Goal: Transaction & Acquisition: Register for event/course

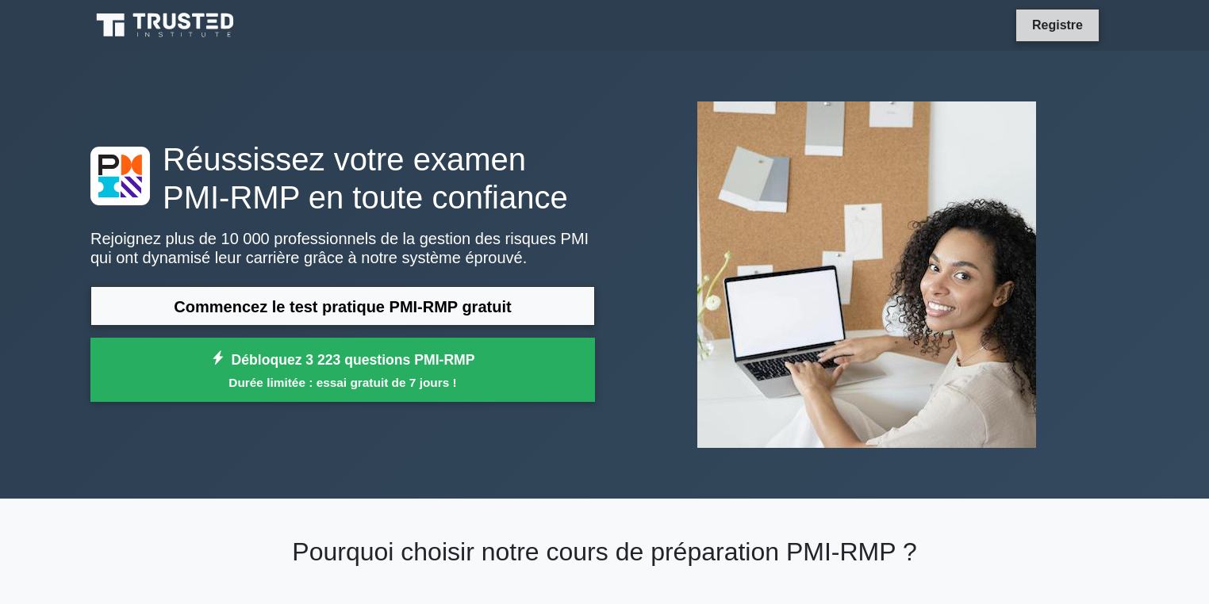
click at [1063, 25] on font "Registre" at bounding box center [1057, 24] width 51 height 13
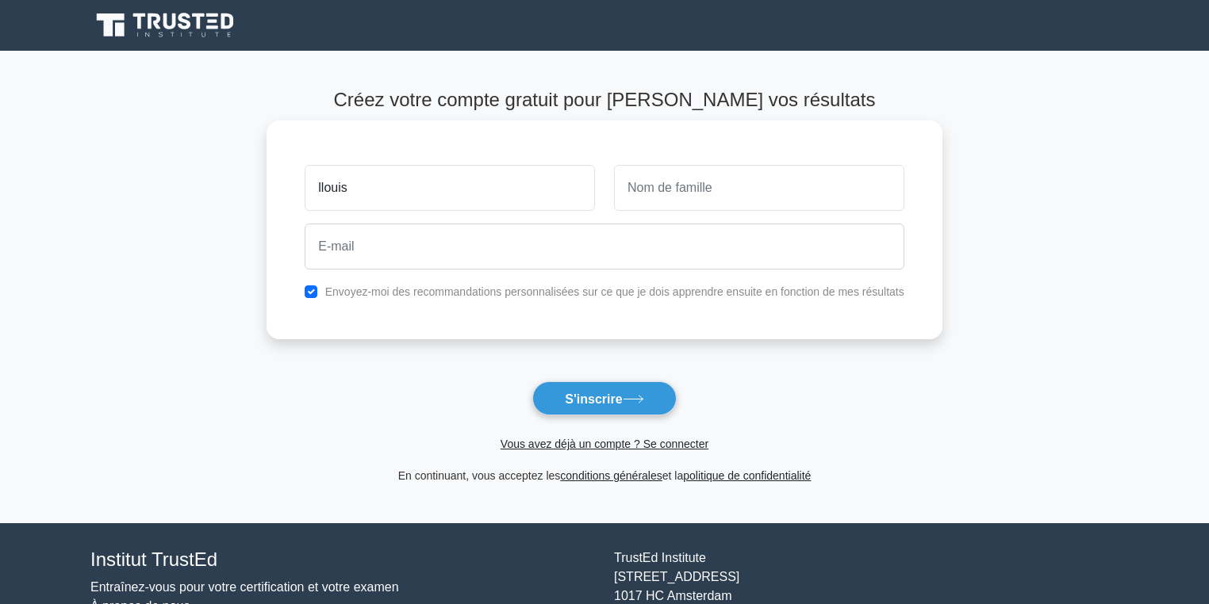
click at [327, 188] on input "llouis" at bounding box center [450, 188] width 290 height 46
type input "[PERSON_NAME]"
click at [648, 193] on input "text" at bounding box center [759, 188] width 290 height 46
type input "ESSIANE"
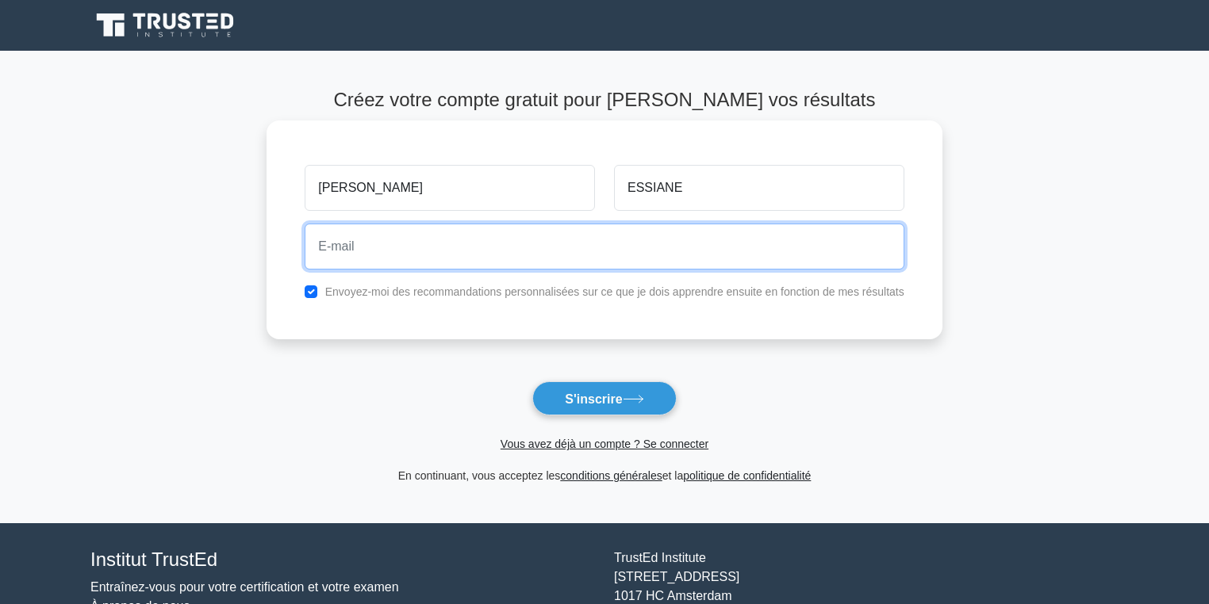
click at [353, 245] on input "email" at bounding box center [604, 247] width 599 height 46
type input "[EMAIL_ADDRESS][DOMAIN_NAME]"
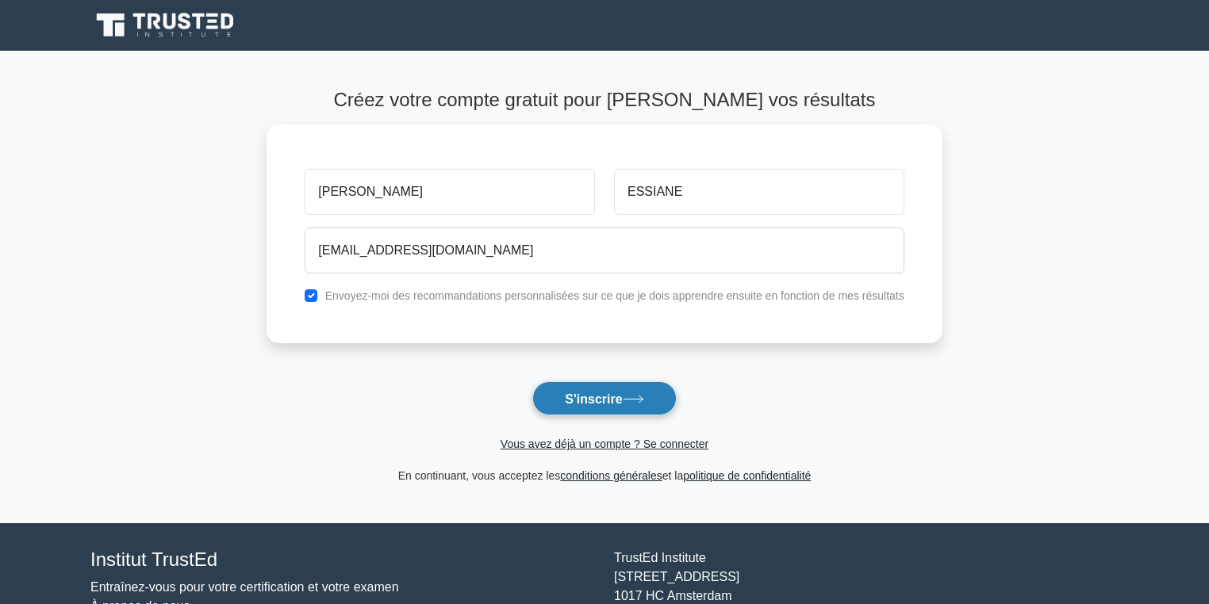
click at [609, 401] on font "S'inscrire" at bounding box center [593, 398] width 57 height 13
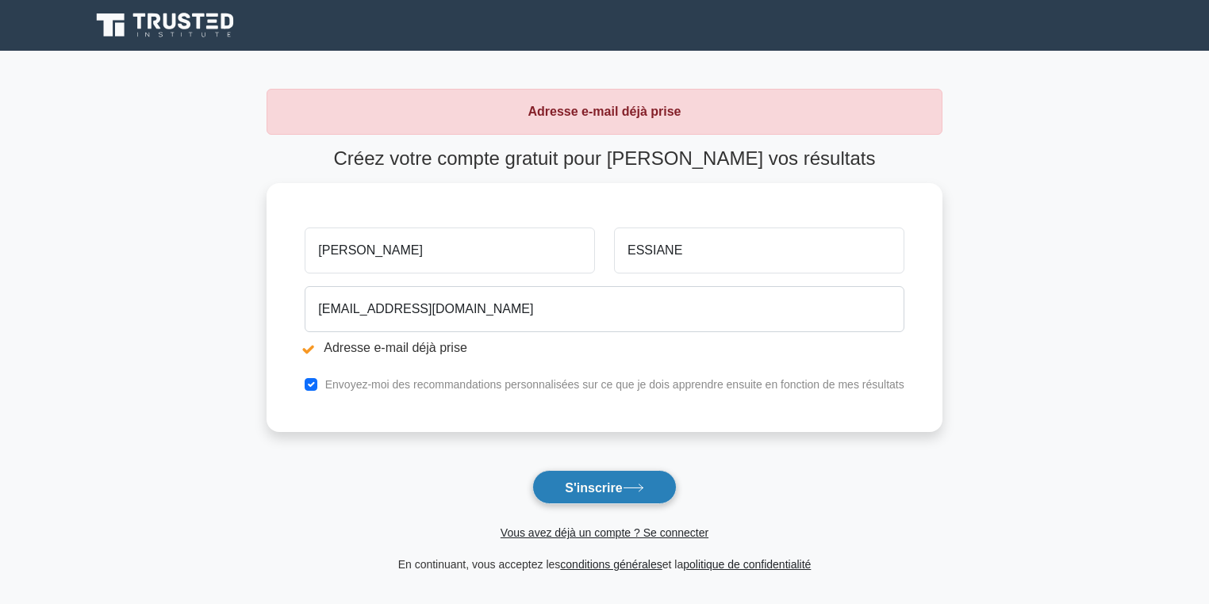
click at [597, 485] on font "S'inscrire" at bounding box center [593, 487] width 57 height 13
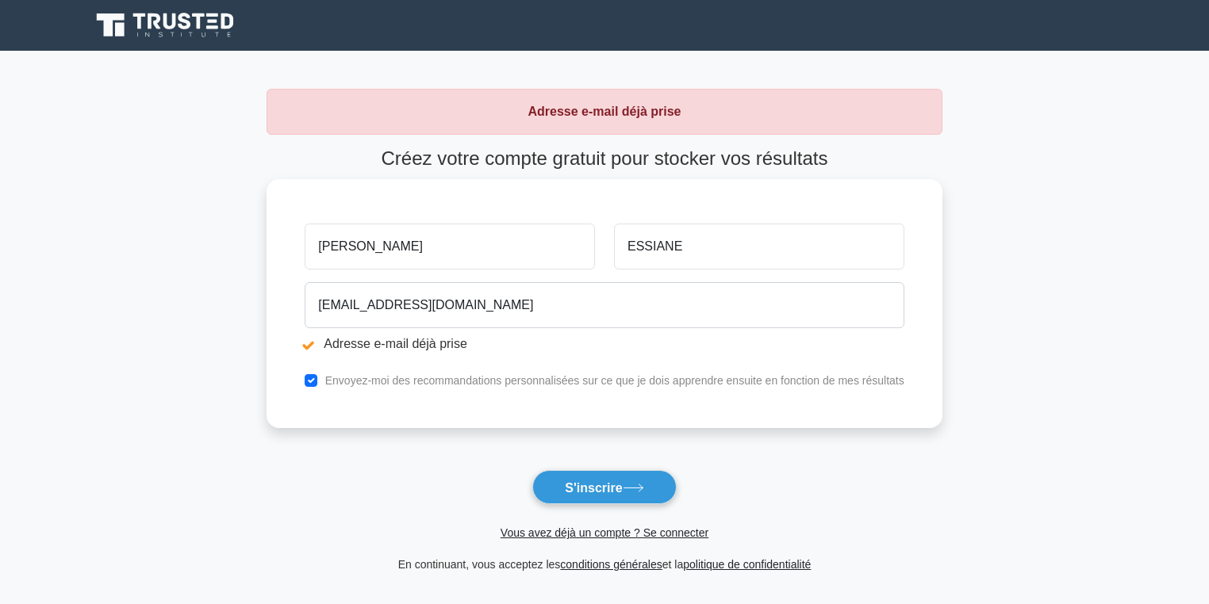
click at [397, 344] on font "Adresse e-mail déjà prise" at bounding box center [396, 343] width 144 height 13
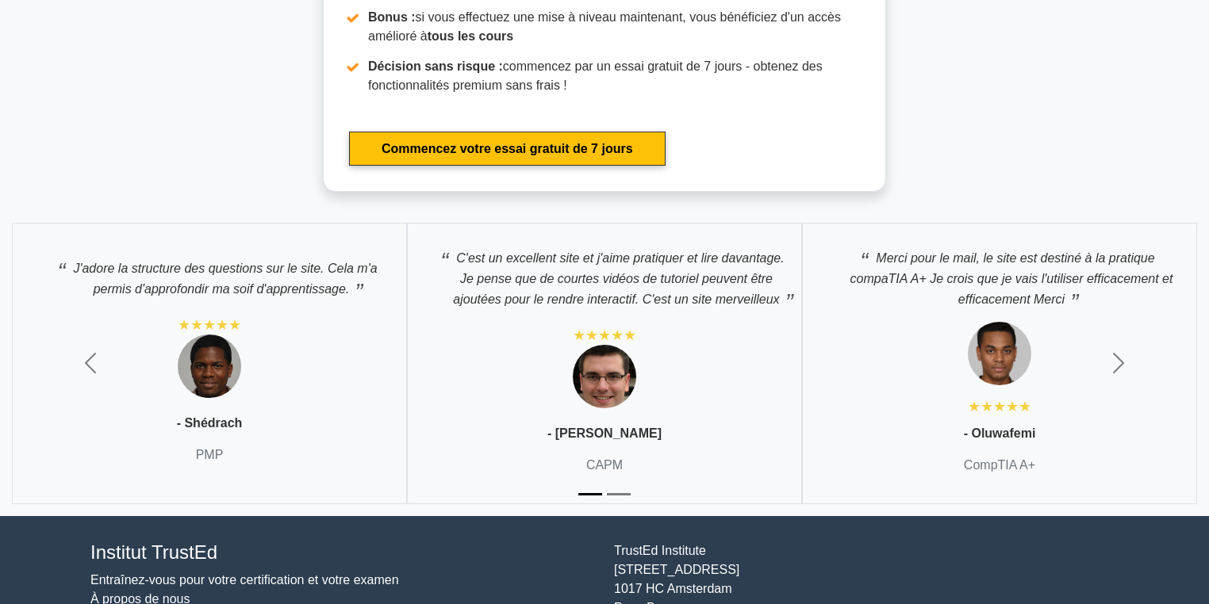
scroll to position [4596, 0]
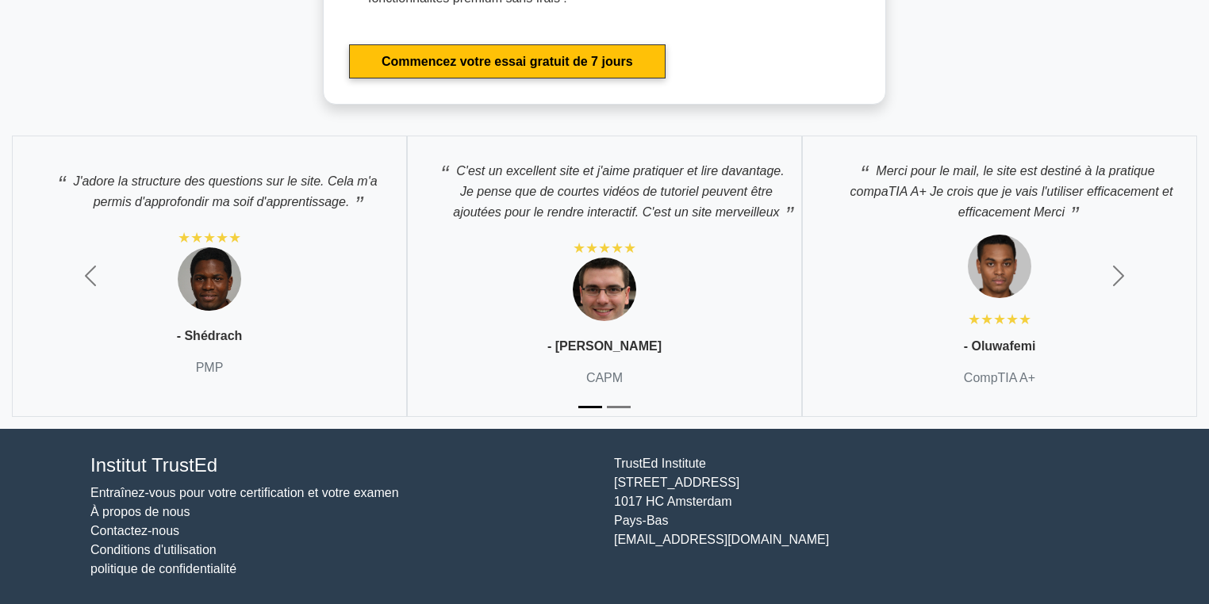
click at [135, 552] on font "Conditions d'utilisation" at bounding box center [153, 549] width 126 height 13
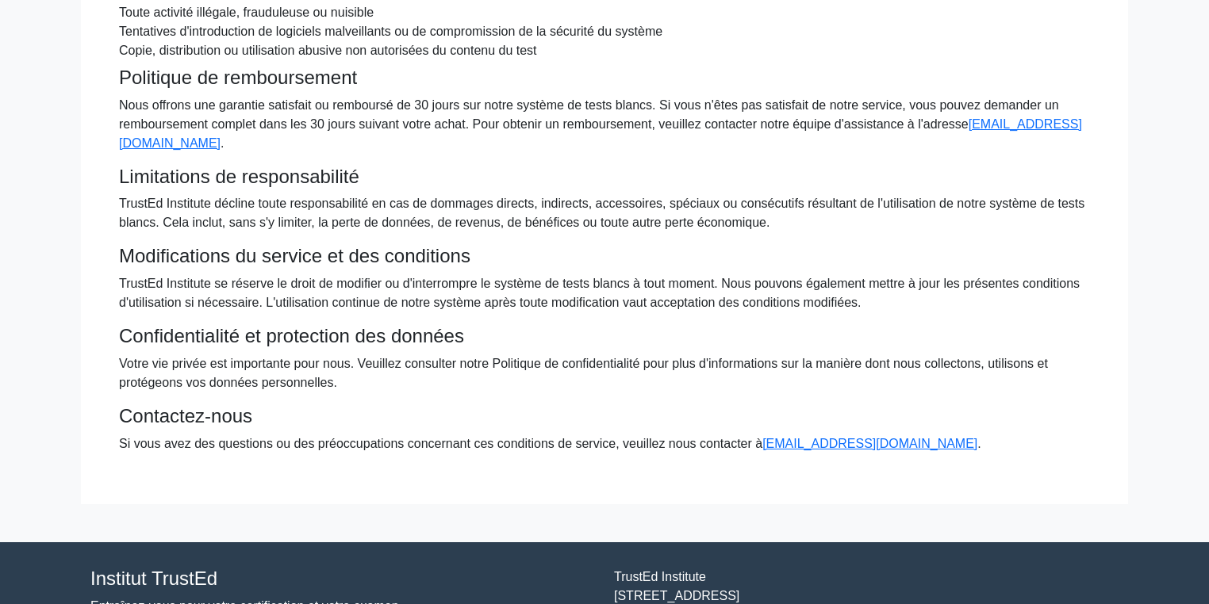
scroll to position [289, 0]
click at [846, 443] on font "[EMAIL_ADDRESS][DOMAIN_NAME]" at bounding box center [869, 442] width 215 height 13
click at [815, 439] on font "[EMAIL_ADDRESS][DOMAIN_NAME]" at bounding box center [869, 442] width 215 height 13
click at [194, 140] on font "[EMAIL_ADDRESS][DOMAIN_NAME]" at bounding box center [600, 133] width 963 height 33
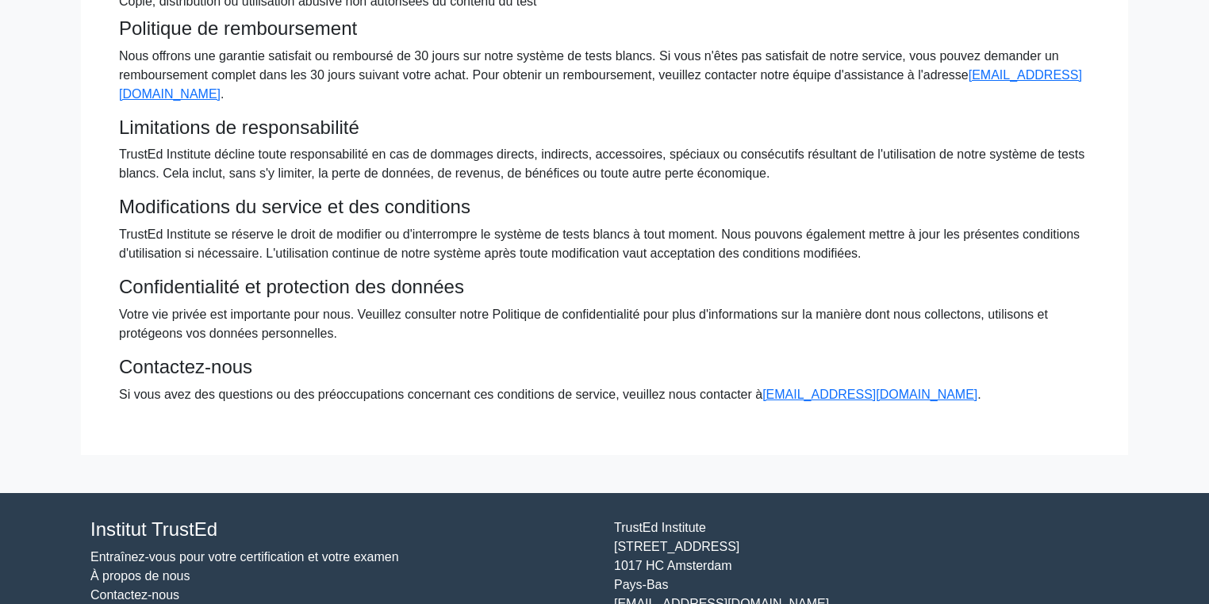
scroll to position [401, 0]
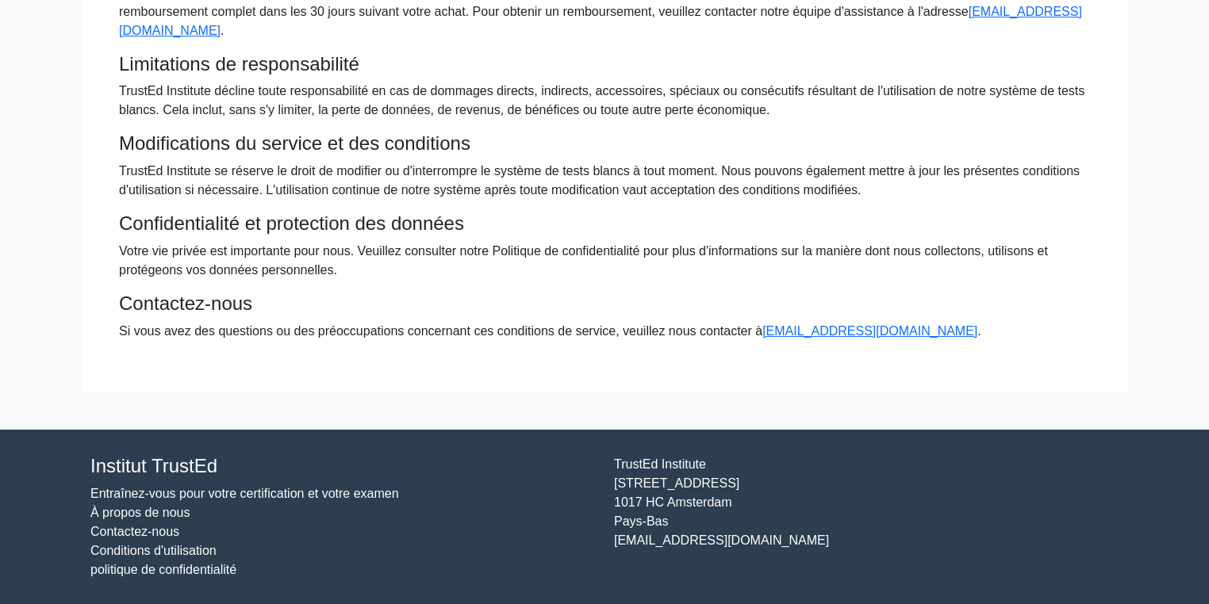
click at [271, 497] on font "Entraînez-vous pour votre certification et votre examen" at bounding box center [244, 493] width 309 height 13
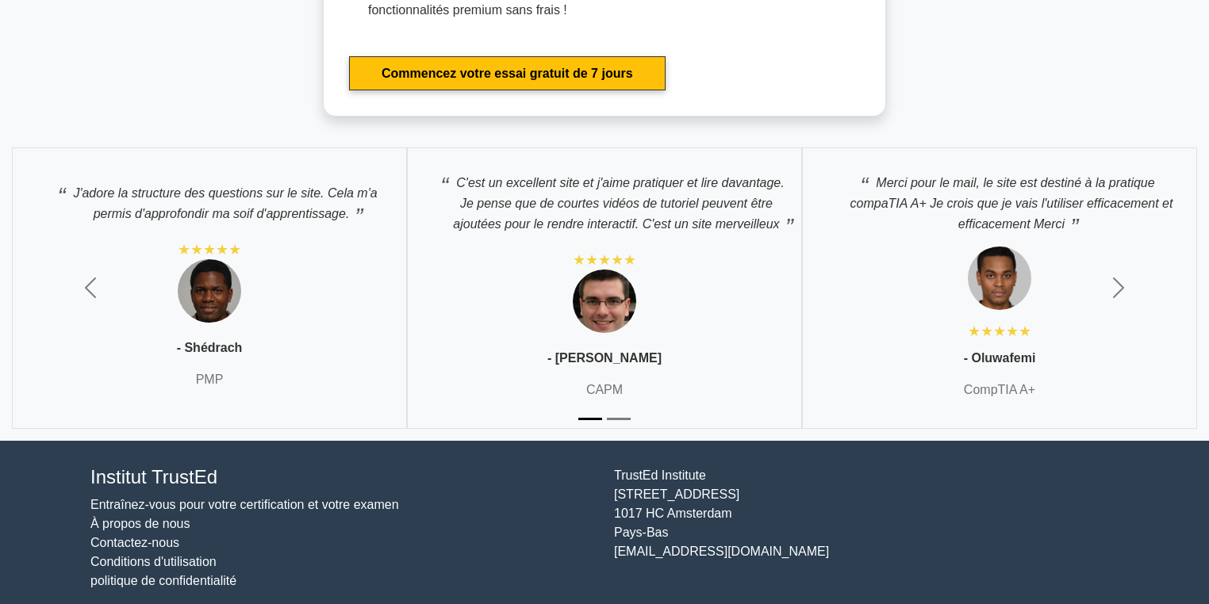
scroll to position [4596, 0]
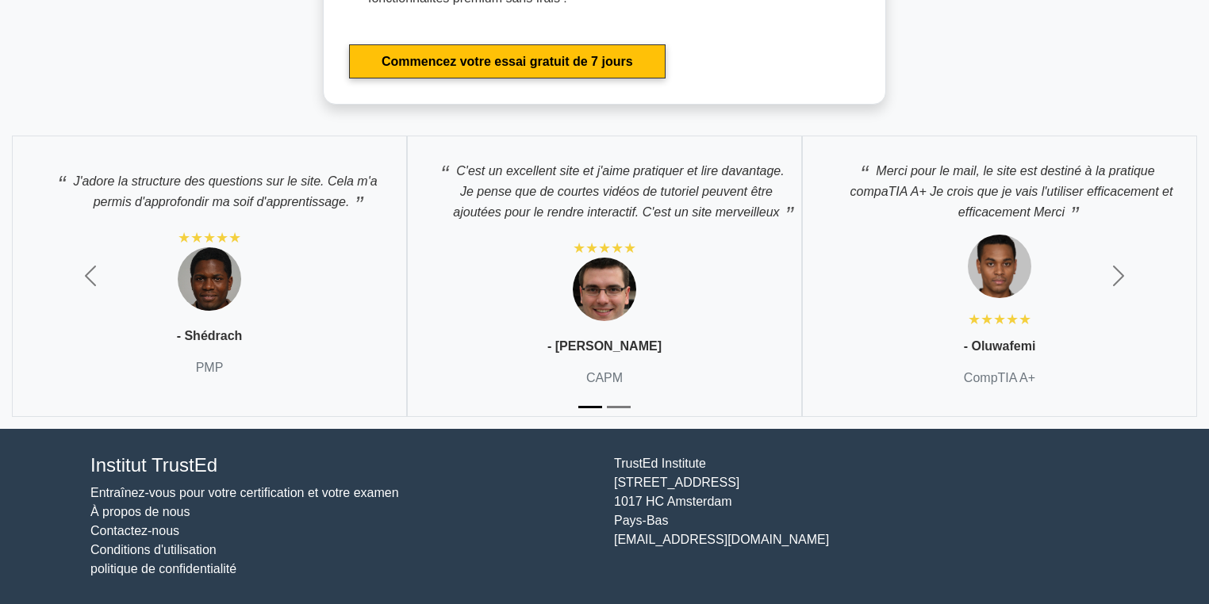
click at [136, 533] on font "Contactez-nous" at bounding box center [134, 530] width 89 height 13
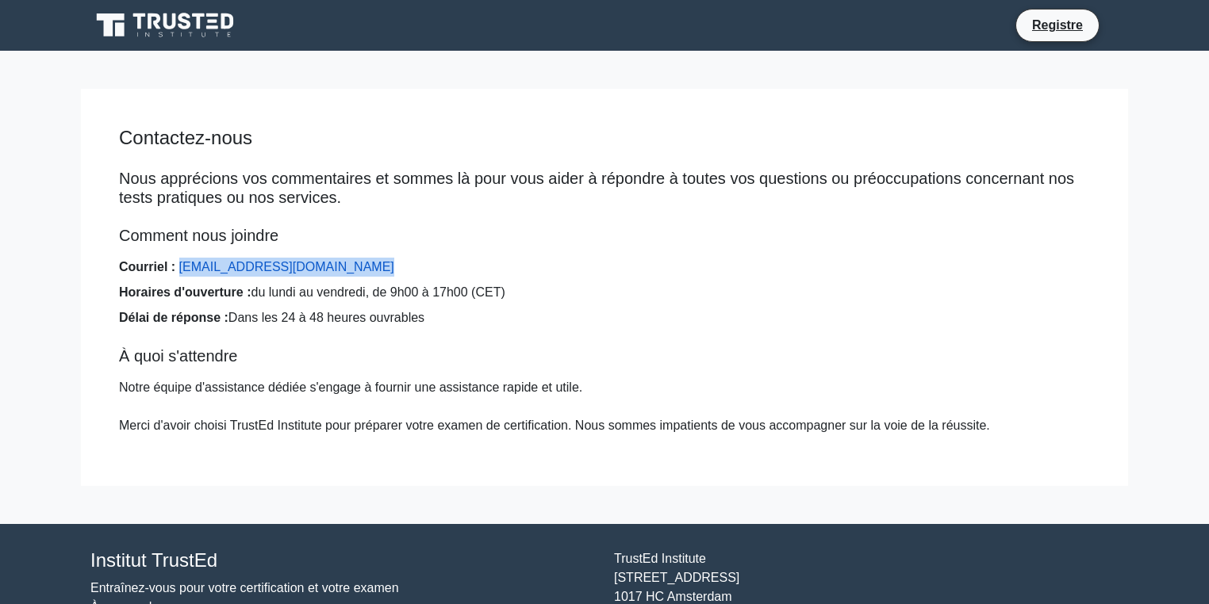
drag, startPoint x: 355, startPoint y: 273, endPoint x: 179, endPoint y: 270, distance: 176.1
click at [179, 270] on li "Courriel : [EMAIL_ADDRESS][DOMAIN_NAME]" at bounding box center [604, 267] width 971 height 19
copy font "[EMAIL_ADDRESS][DOMAIN_NAME]"
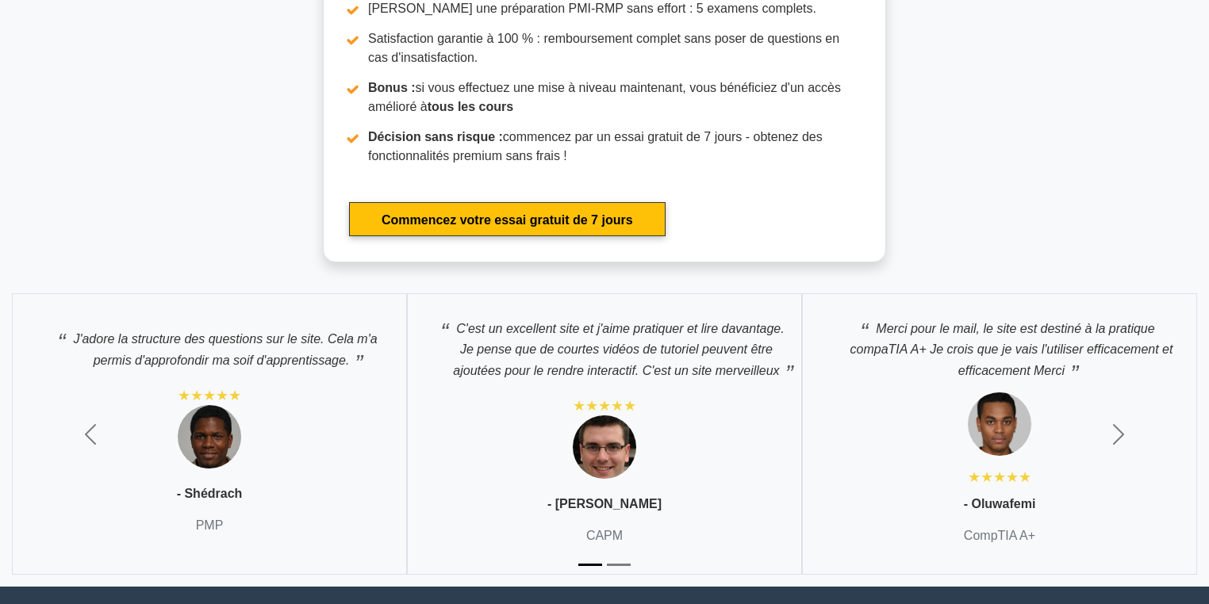
scroll to position [4455, 0]
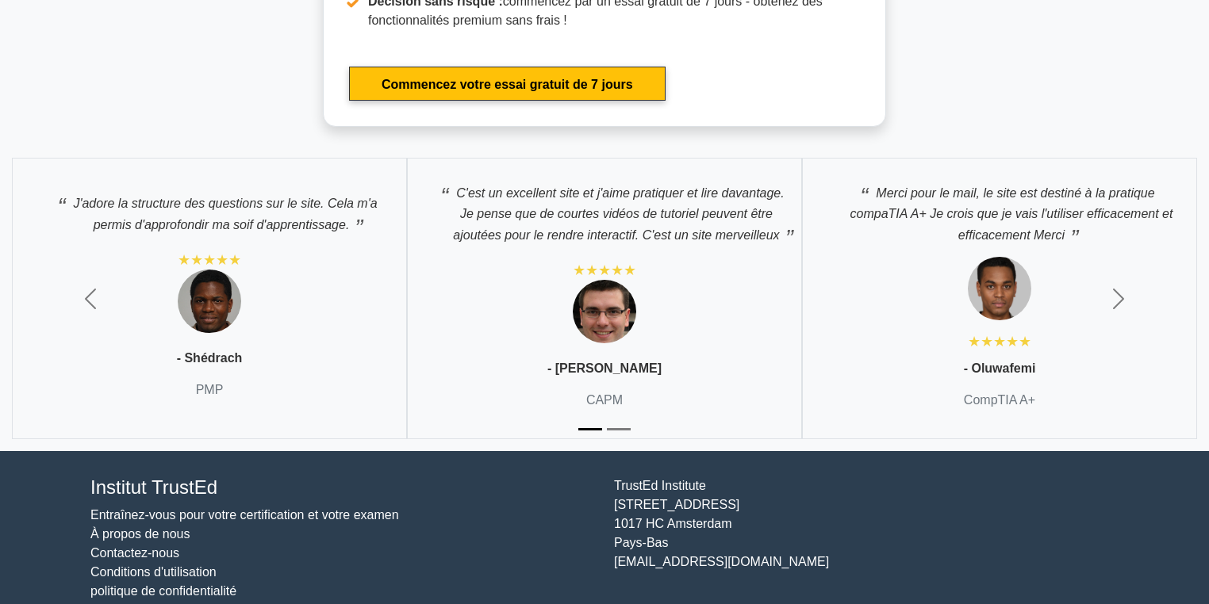
click at [133, 535] on font "À propos de nous" at bounding box center [139, 534] width 99 height 13
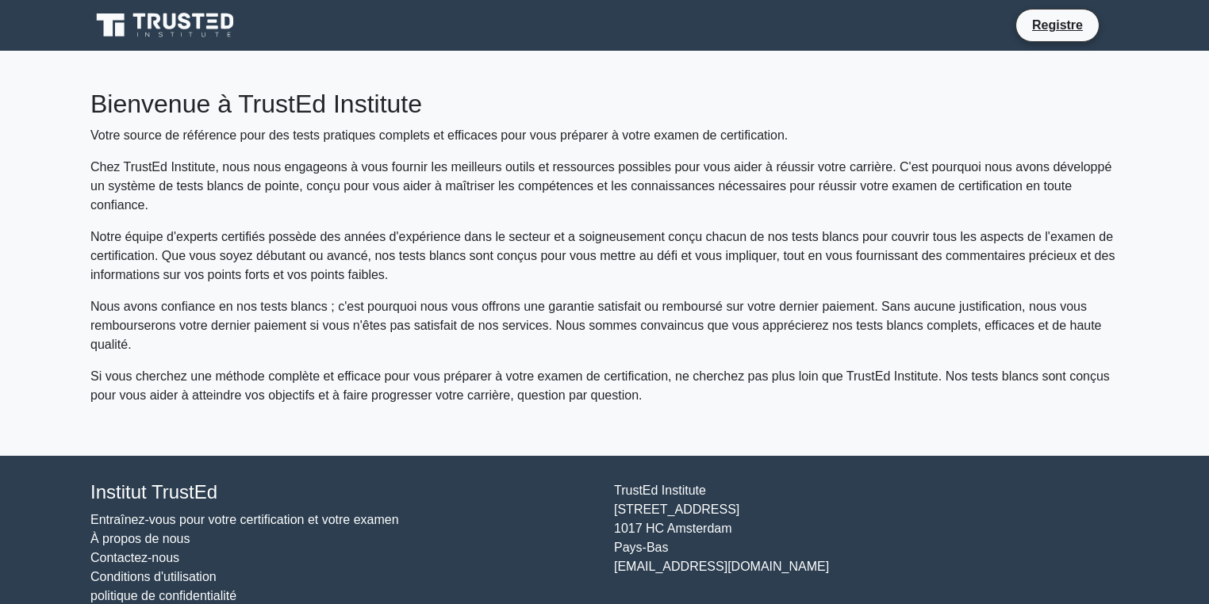
scroll to position [7, 0]
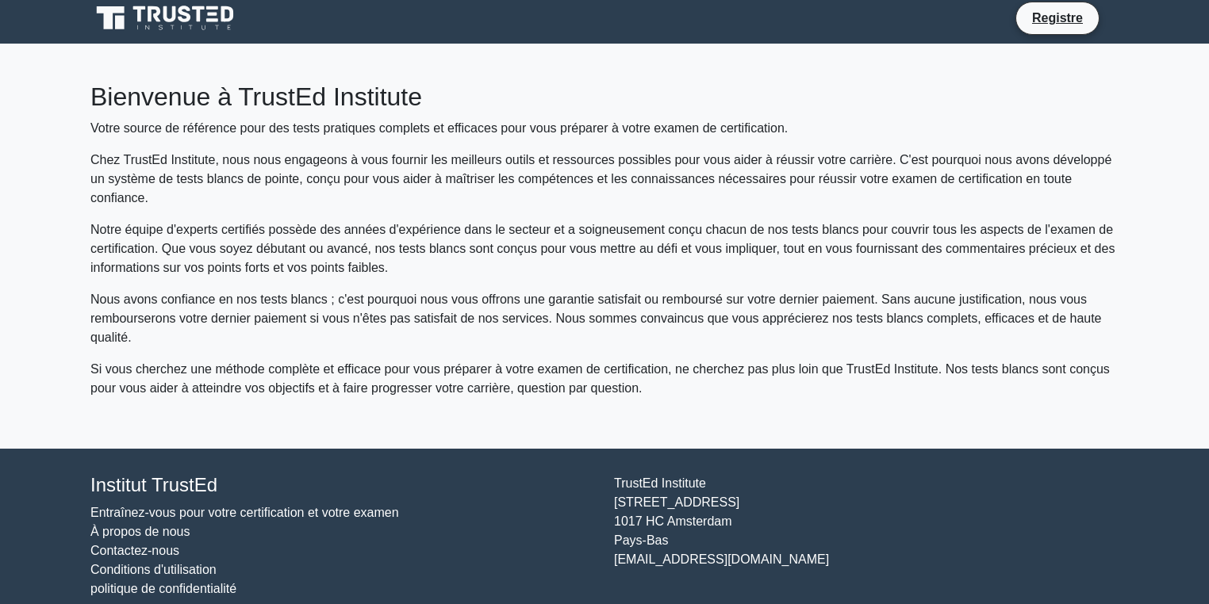
click at [154, 506] on font "Entraînez-vous pour votre certification et votre examen" at bounding box center [244, 512] width 309 height 13
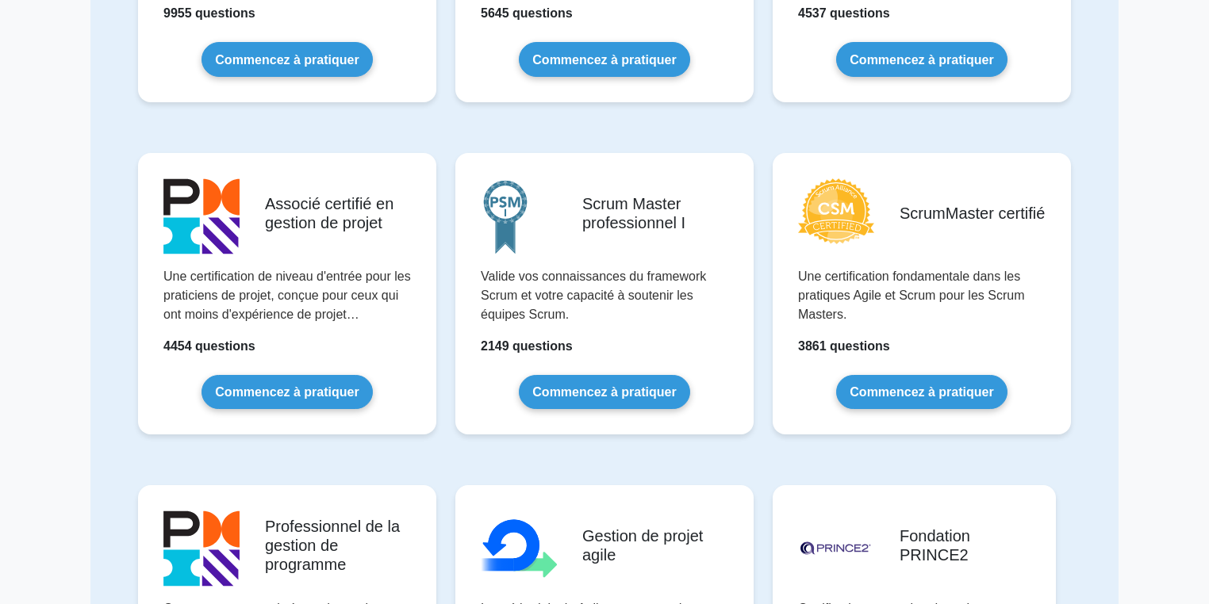
scroll to position [359, 0]
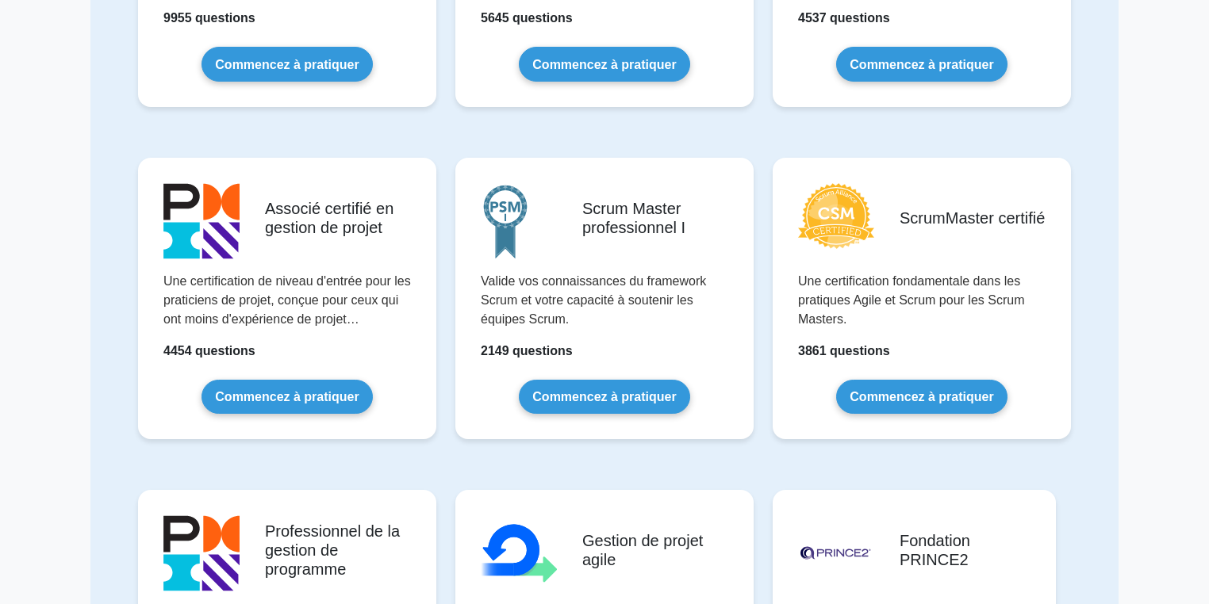
drag, startPoint x: 1207, startPoint y: 125, endPoint x: 1212, endPoint y: 97, distance: 29.0
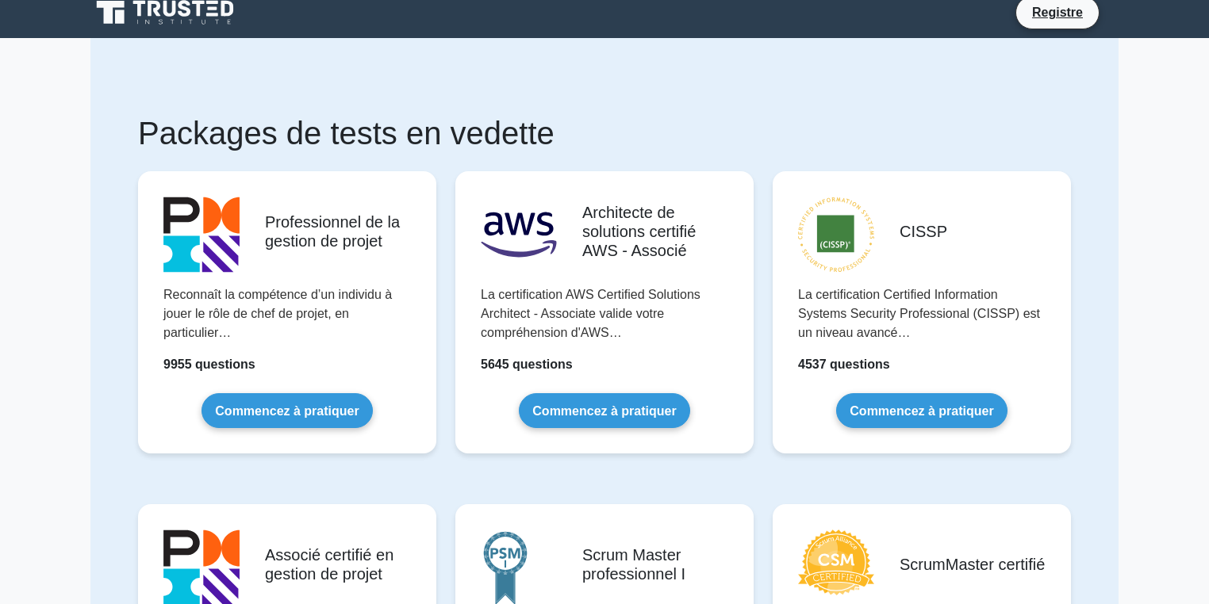
scroll to position [0, 0]
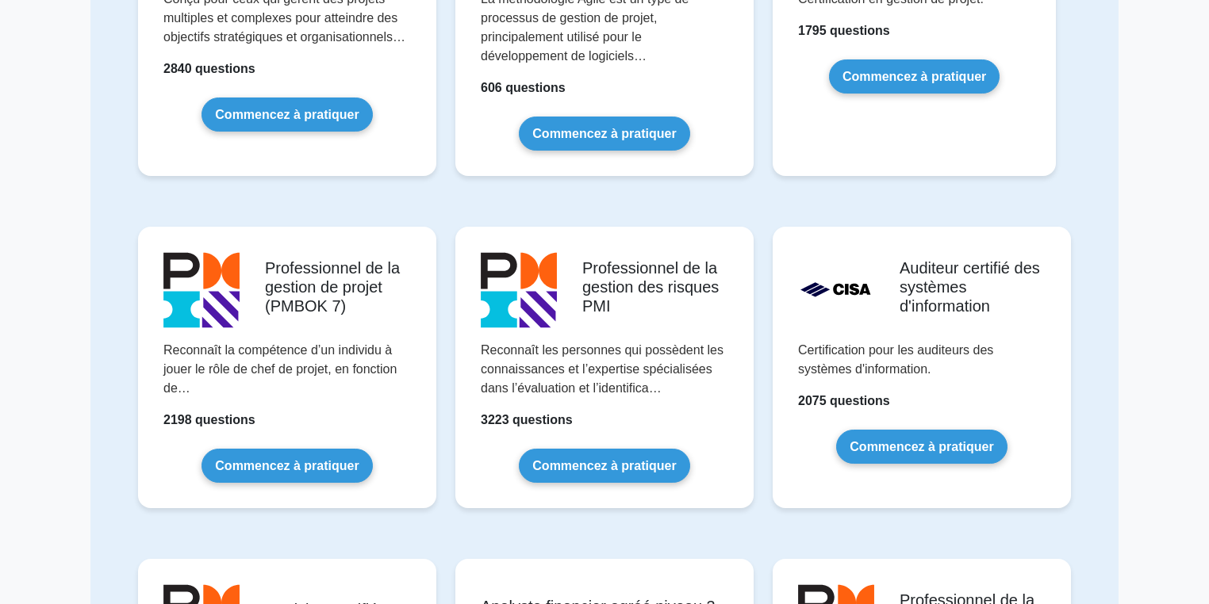
scroll to position [980, 0]
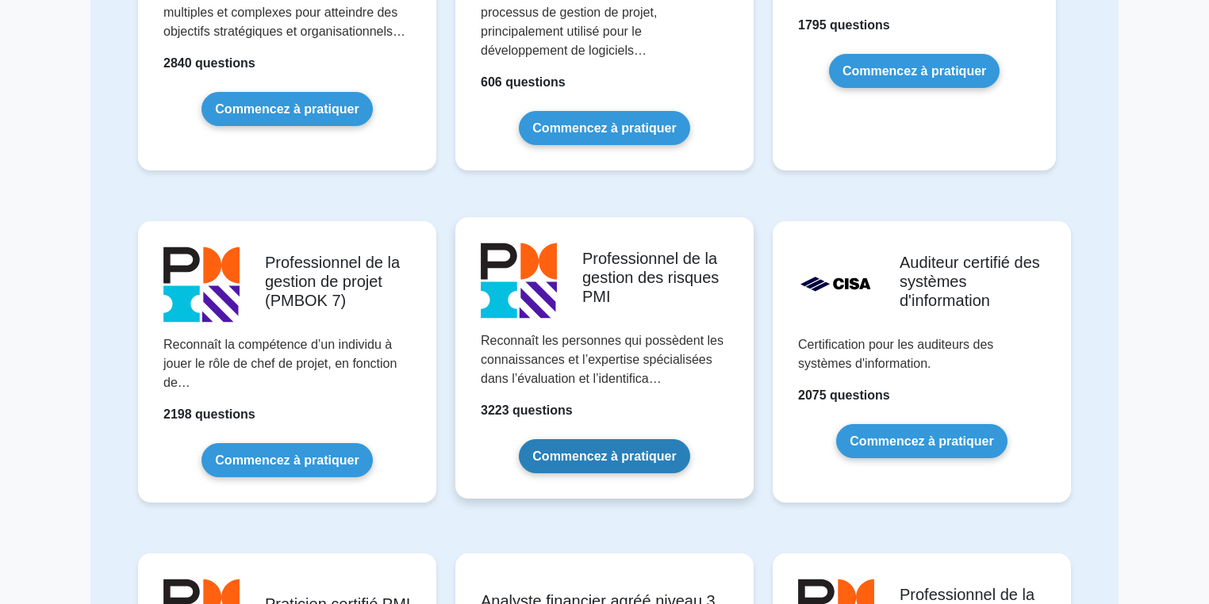
click at [607, 458] on link "Commencez à pratiquer" at bounding box center [604, 456] width 171 height 34
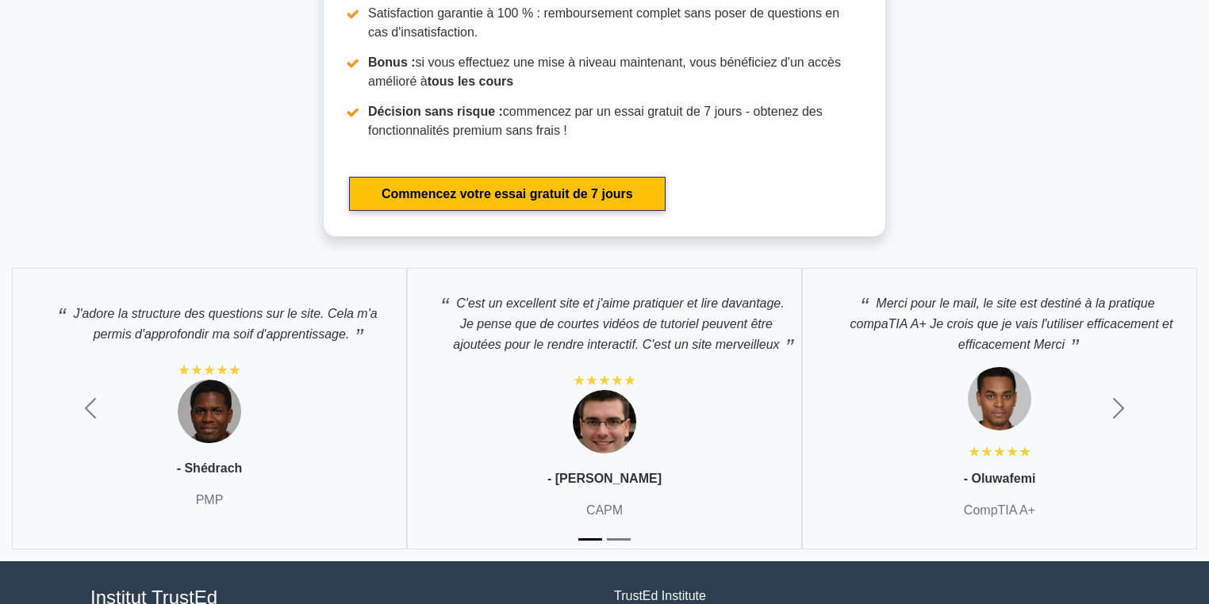
scroll to position [4456, 0]
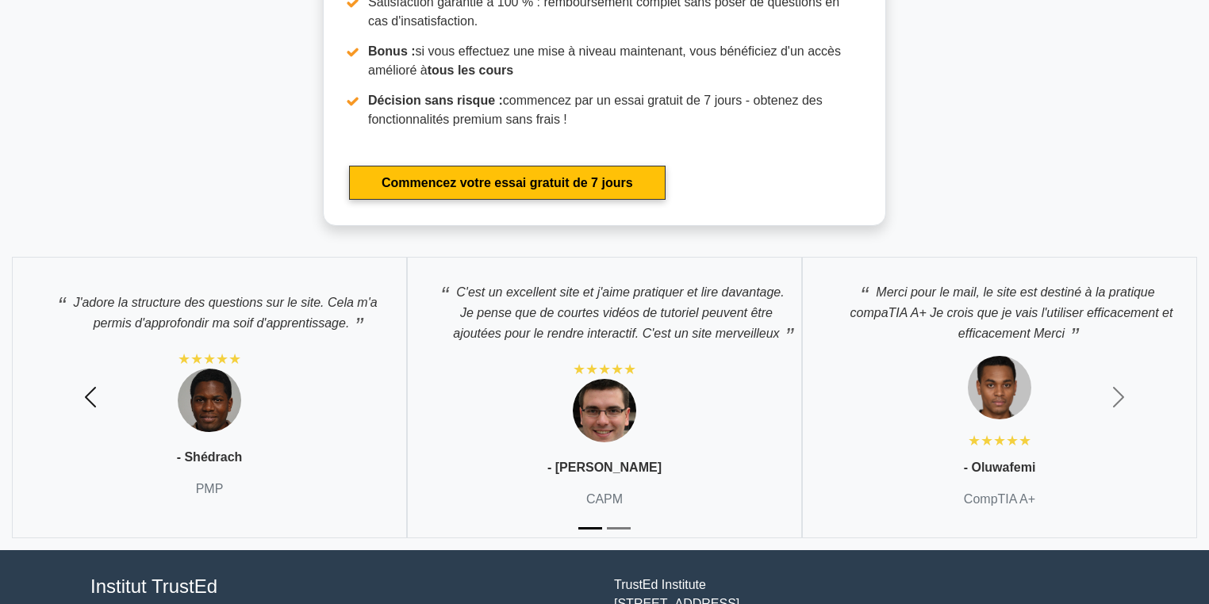
click at [89, 410] on span "button" at bounding box center [90, 397] width 25 height 25
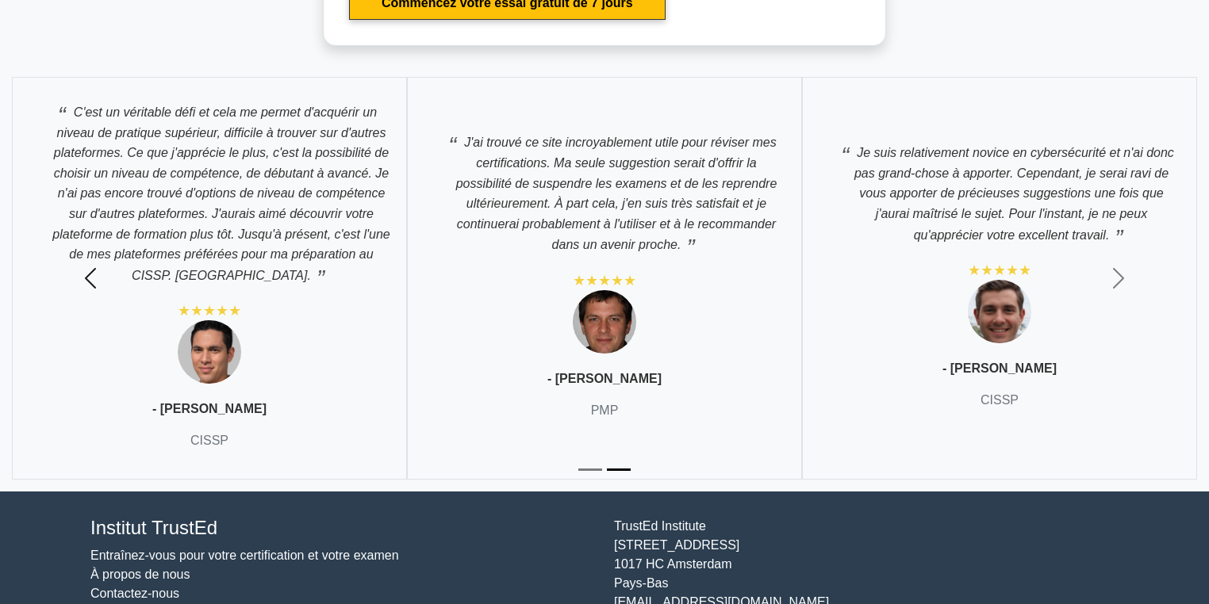
scroll to position [4670, 0]
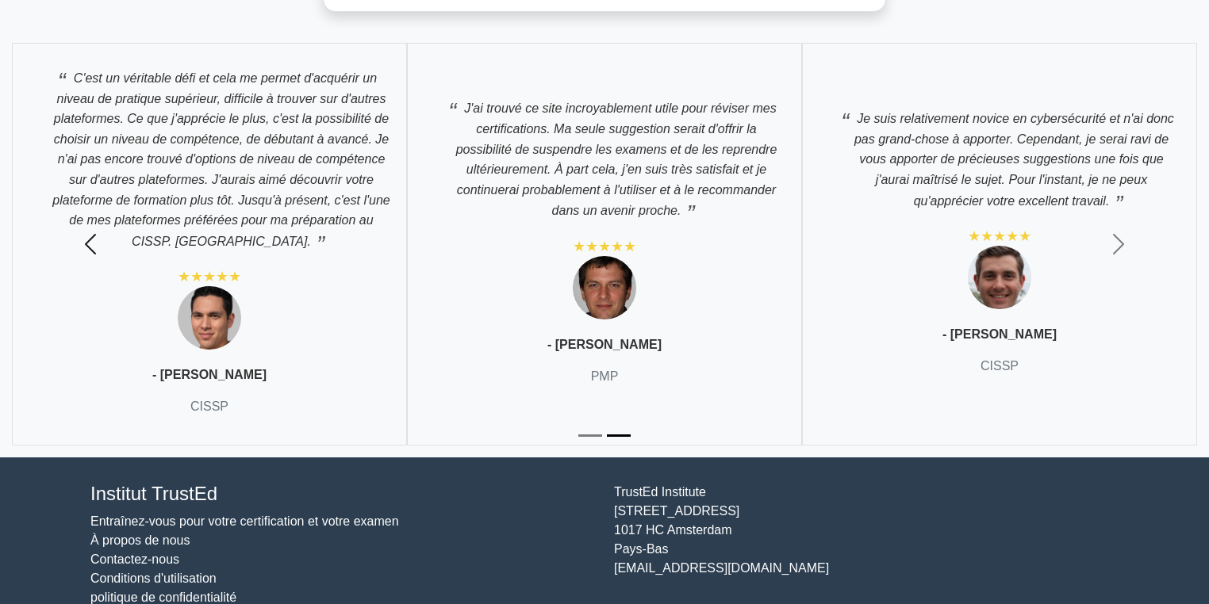
click at [92, 255] on span "button" at bounding box center [90, 244] width 25 height 25
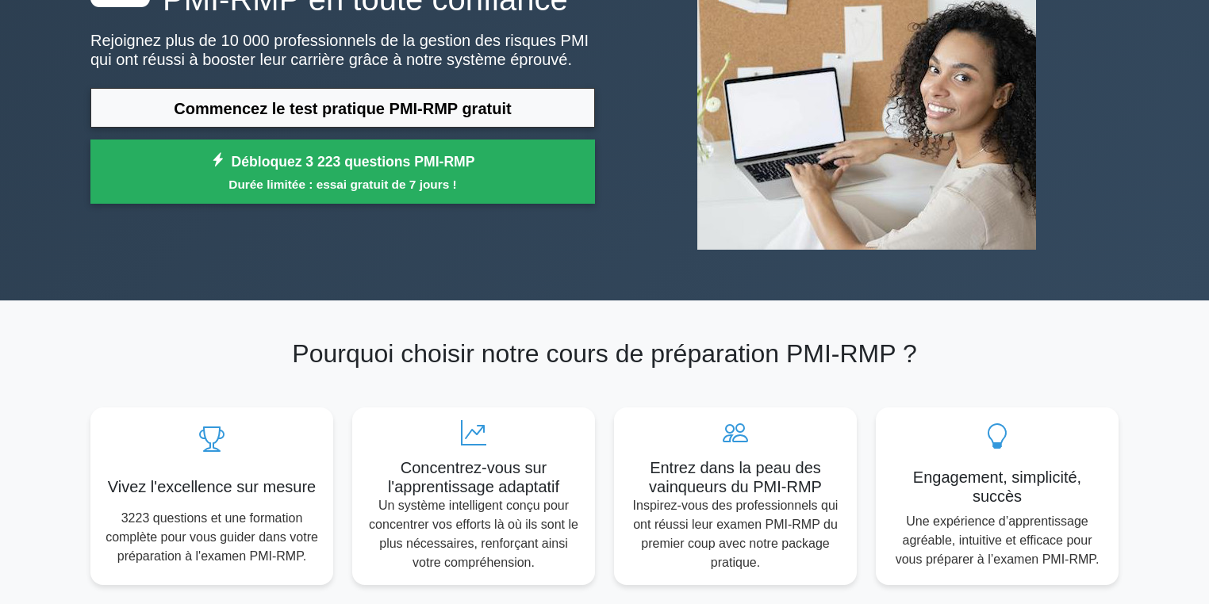
scroll to position [0, 0]
